Goal: Transaction & Acquisition: Purchase product/service

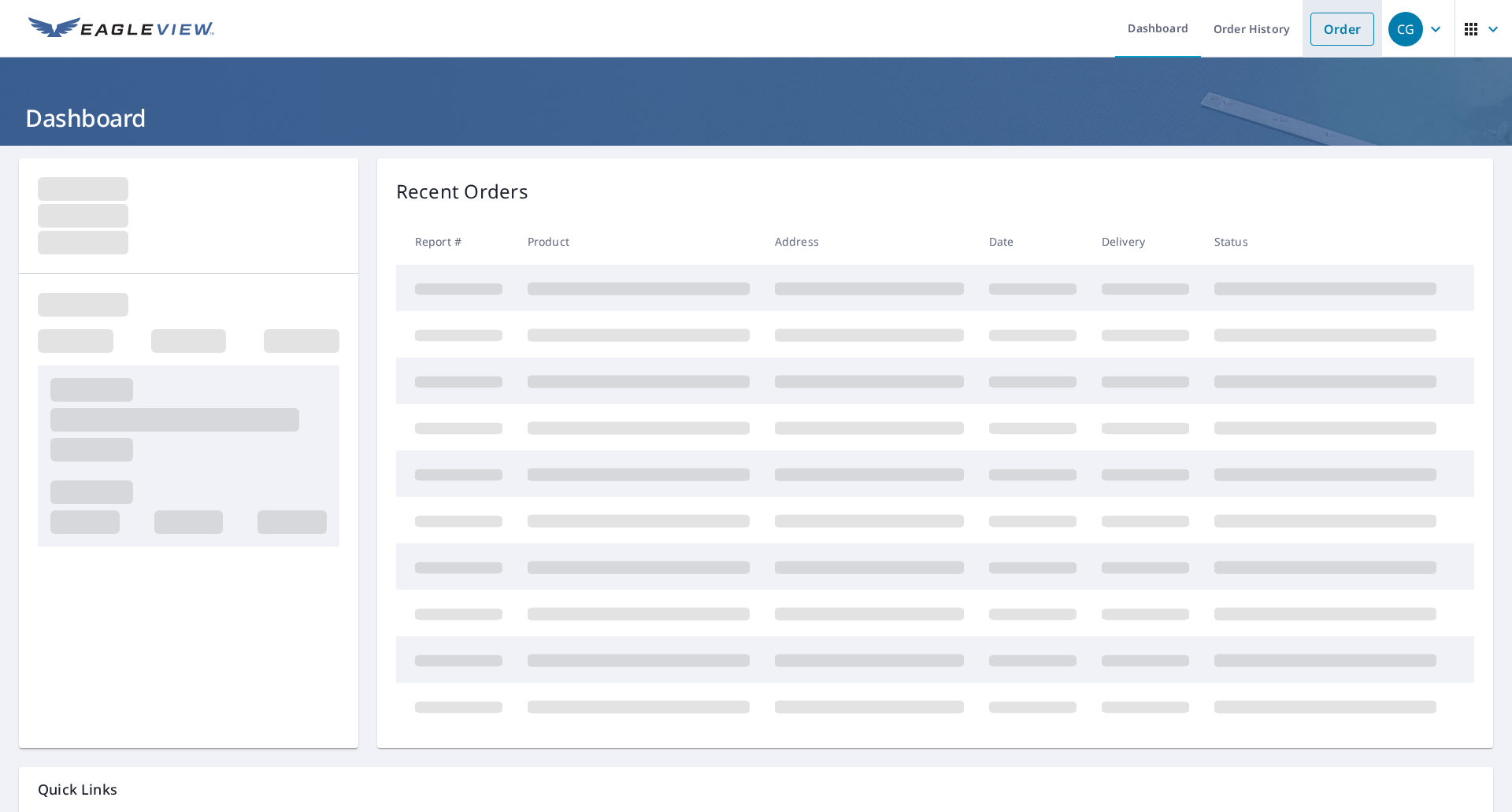
click at [1340, 31] on link "Order" at bounding box center [1342, 30] width 64 height 33
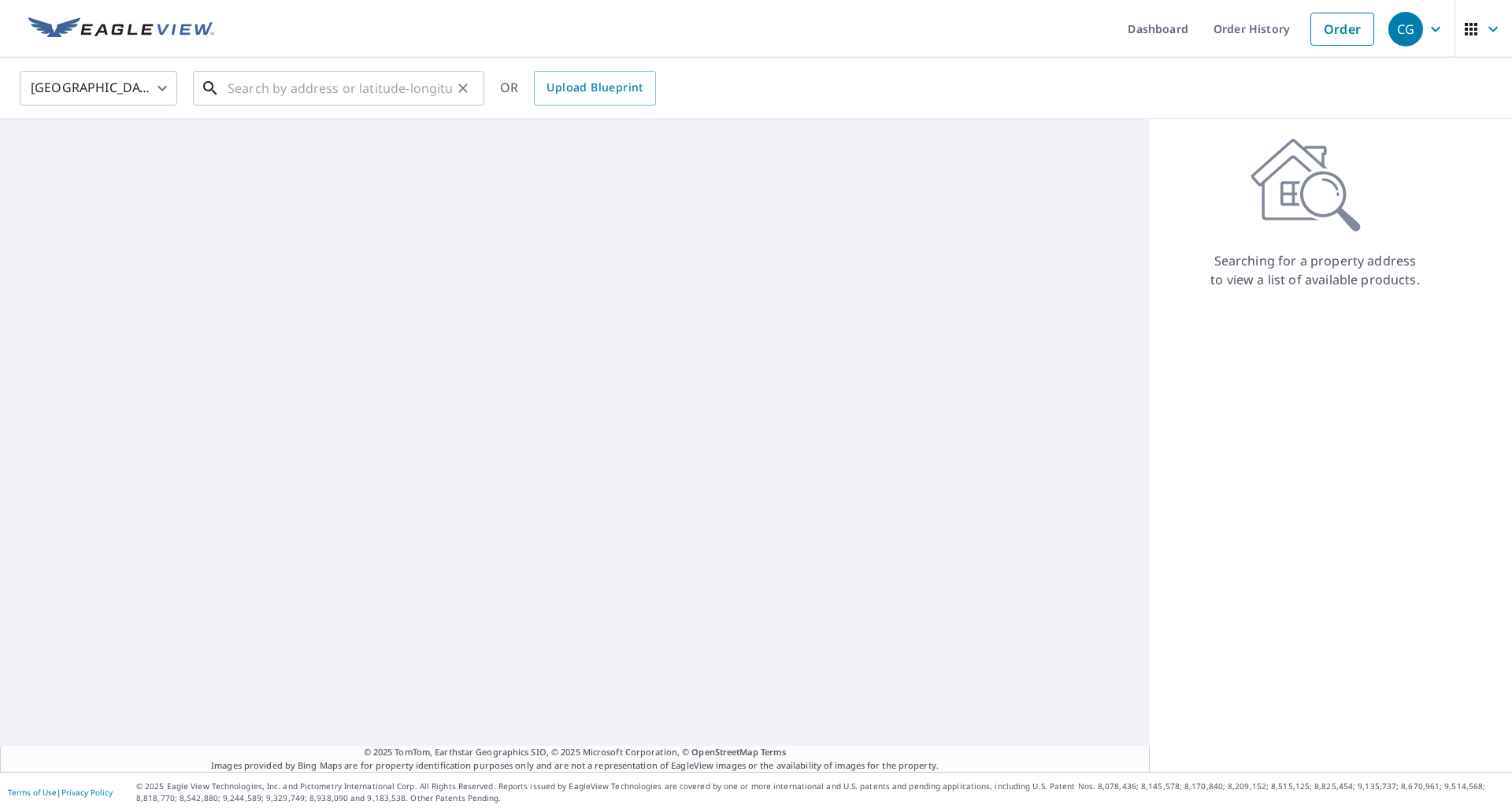
click at [331, 93] on input "text" at bounding box center [340, 88] width 224 height 44
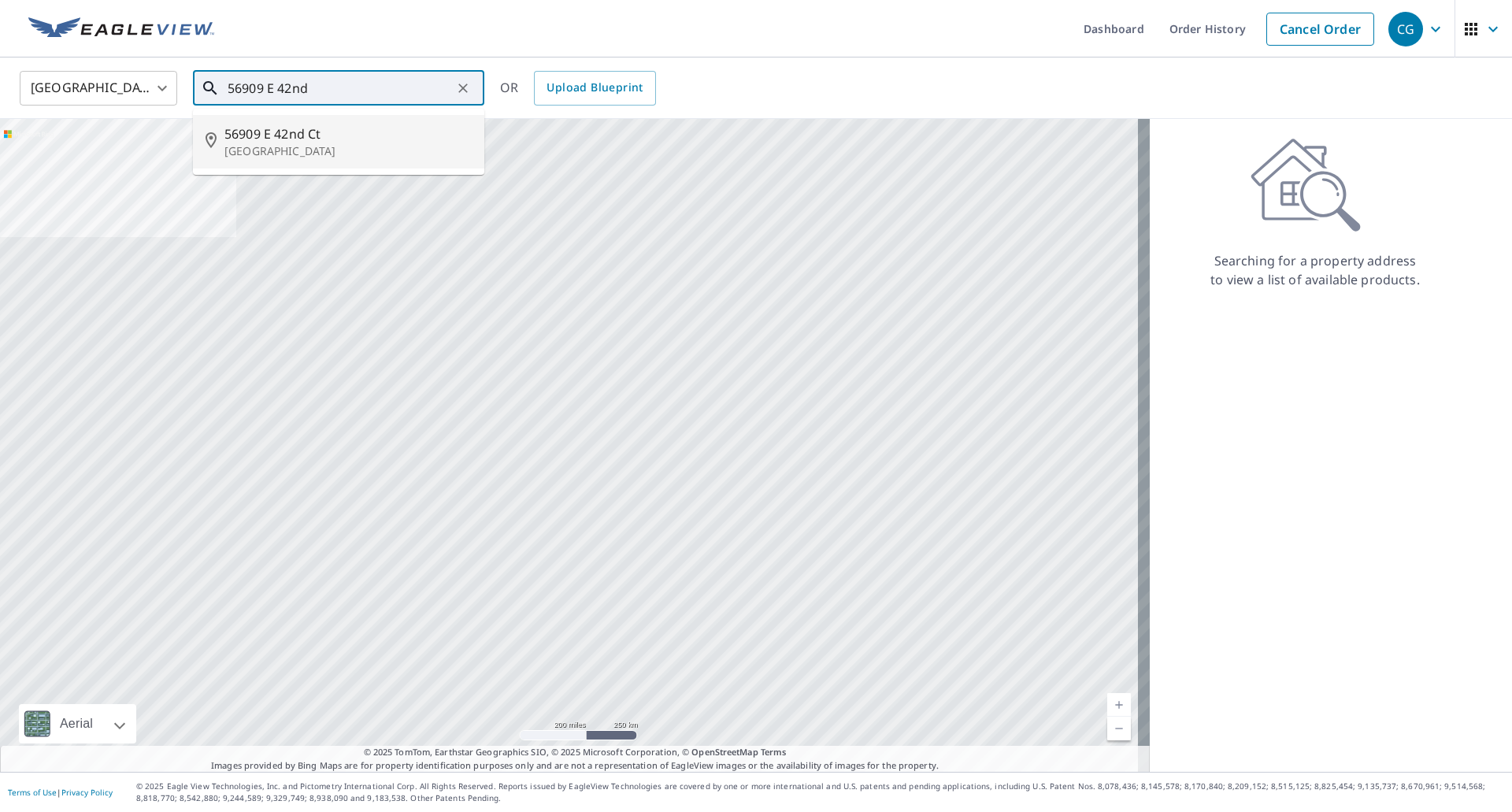
click at [298, 141] on span "56909 E 42nd Ct" at bounding box center [348, 133] width 248 height 19
type input "[STREET_ADDRESS]"
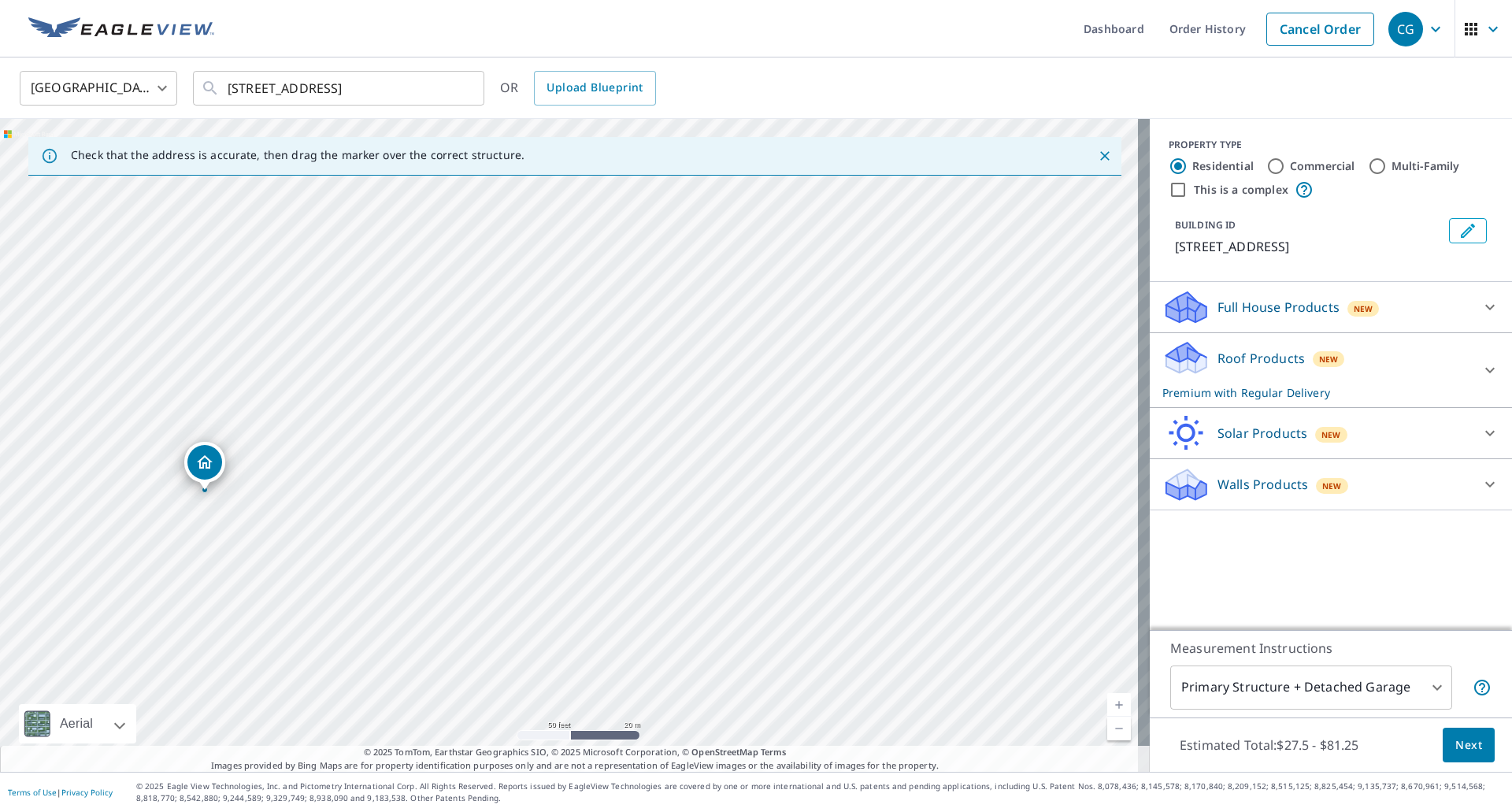
drag, startPoint x: 438, startPoint y: 412, endPoint x: 606, endPoint y: 235, distance: 244.0
click at [606, 235] on div "[STREET_ADDRESS]" at bounding box center [575, 445] width 1150 height 653
click at [1468, 748] on span "Next" at bounding box center [1468, 745] width 27 height 19
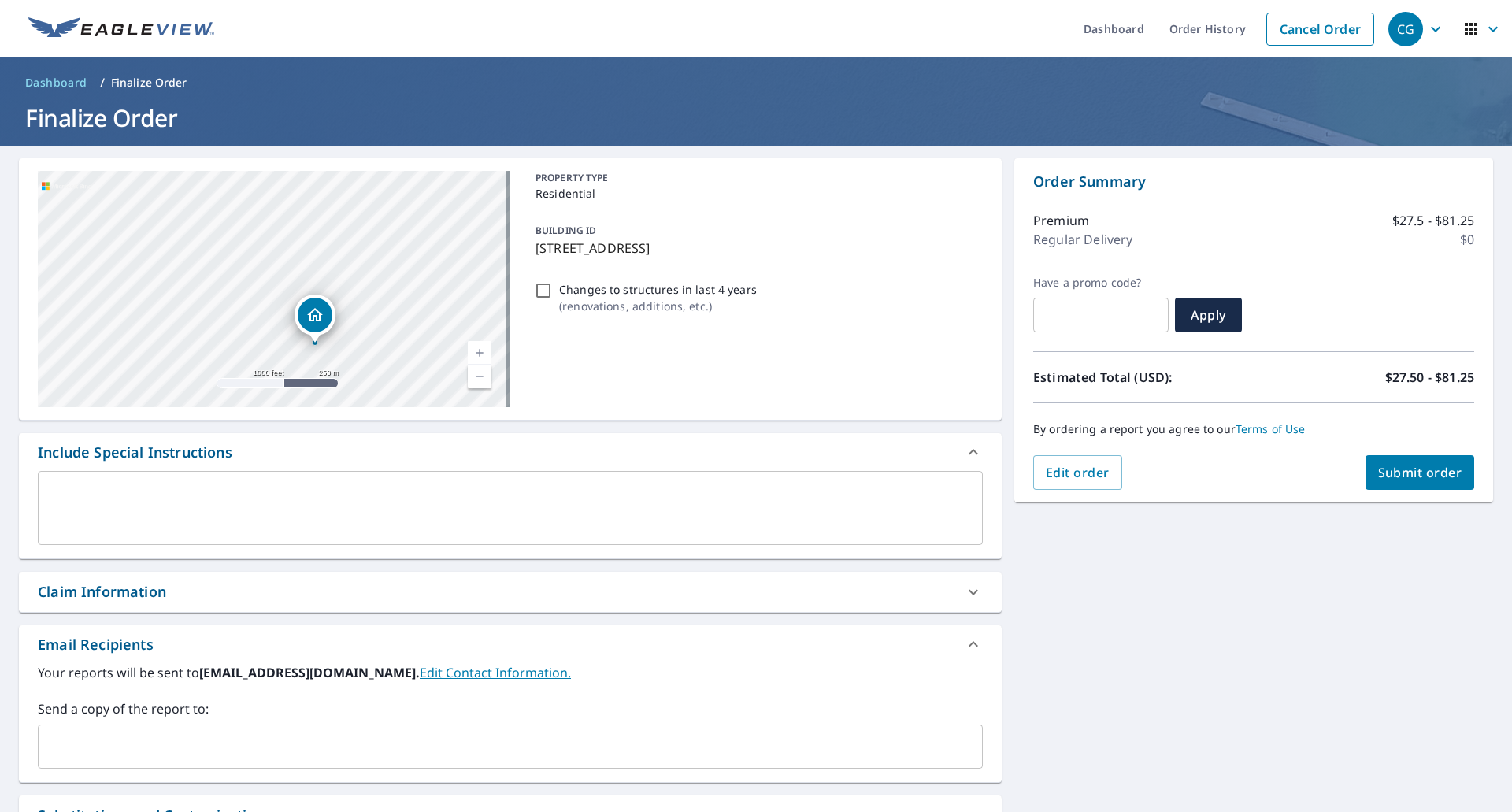
click at [308, 752] on input "text" at bounding box center [498, 746] width 908 height 30
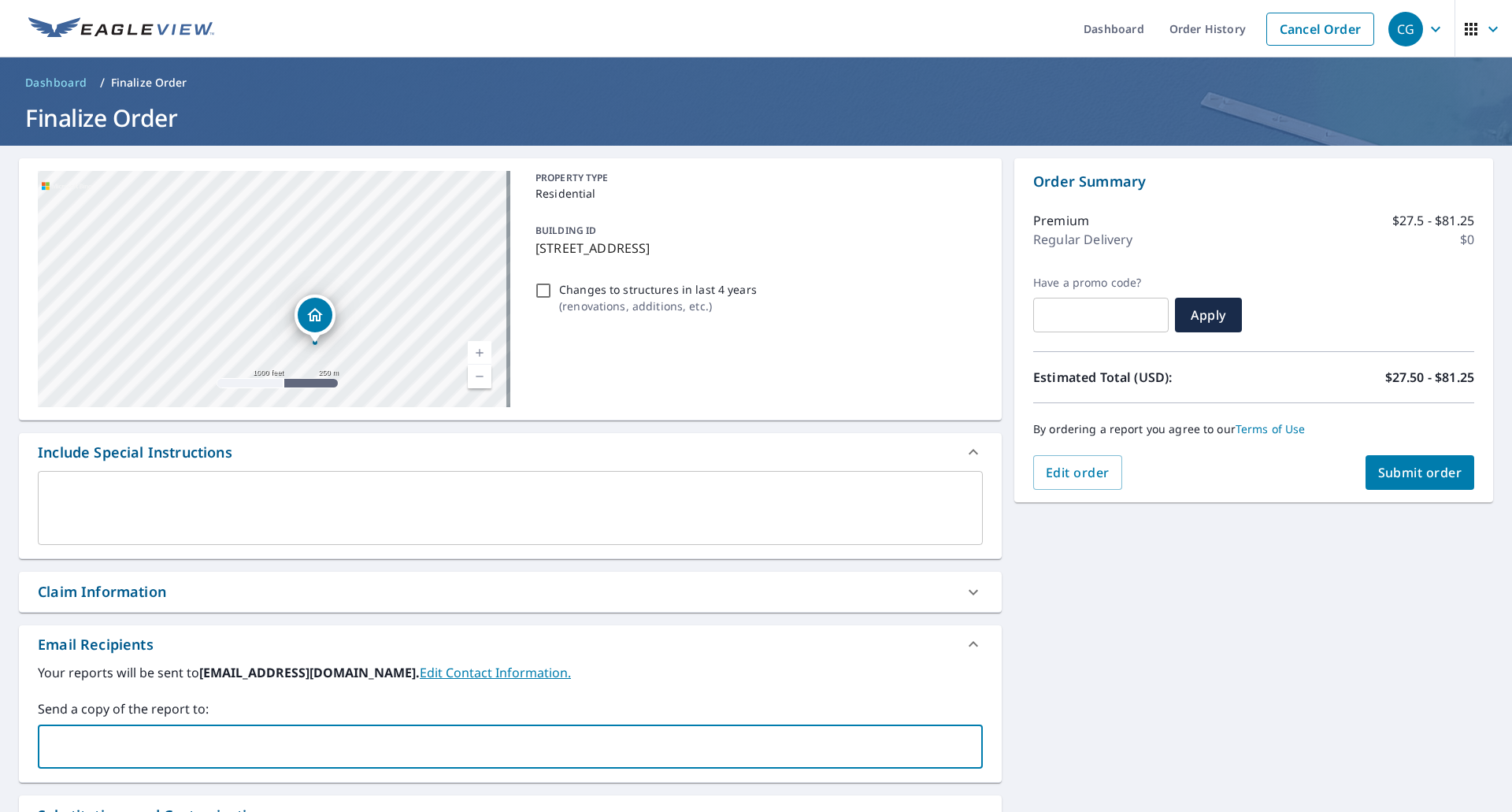
type input "[EMAIL_ADDRESS][DOMAIN_NAME]"
click at [1412, 476] on span "Submit order" at bounding box center [1420, 472] width 84 height 18
checkbox input "true"
